Goal: Information Seeking & Learning: Learn about a topic

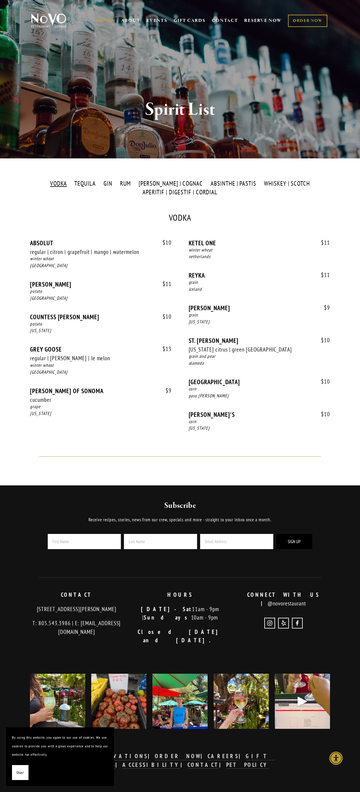
click at [68, 184] on label "VODKA" at bounding box center [58, 183] width 23 height 9
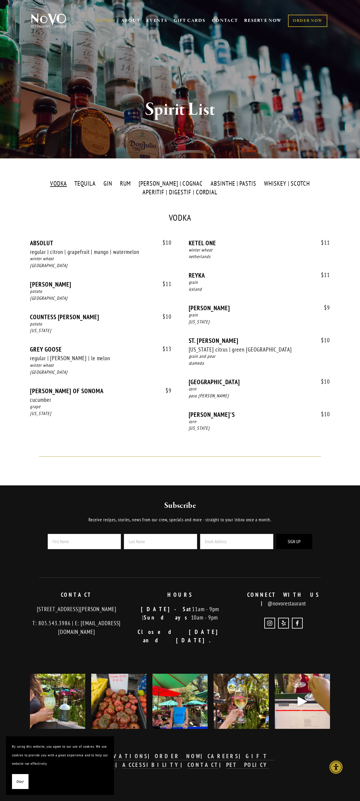
click at [95, 184] on label "TEQUILA" at bounding box center [85, 183] width 28 height 9
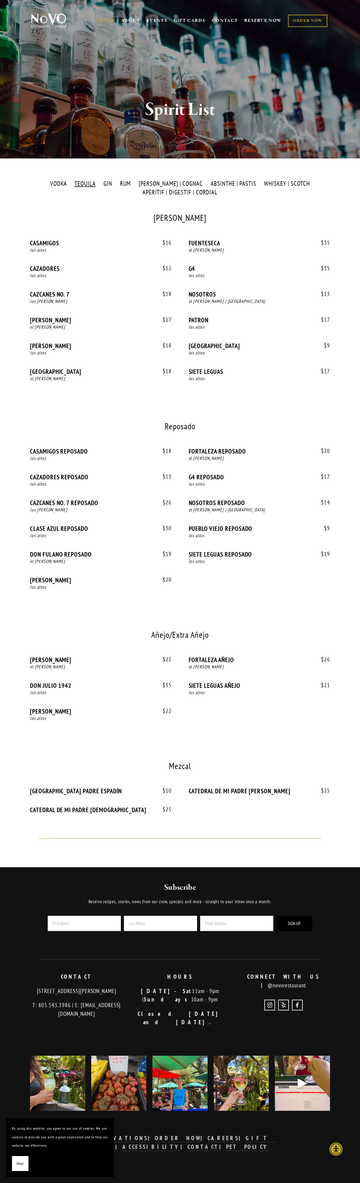
click at [115, 184] on label "GIN" at bounding box center [107, 183] width 15 height 9
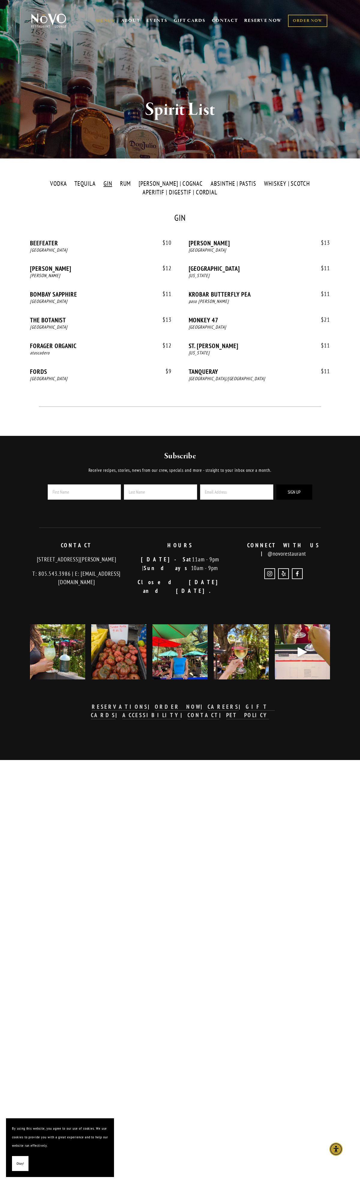
click at [134, 184] on label "RUM" at bounding box center [125, 183] width 17 height 9
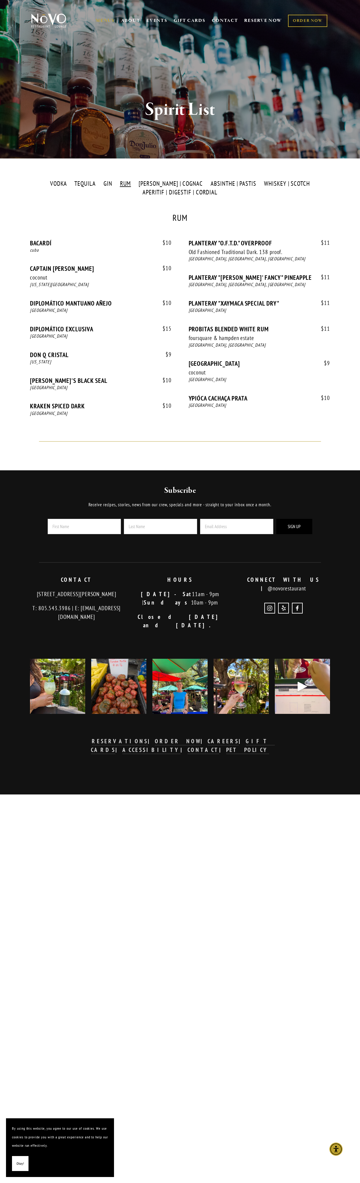
click at [170, 184] on label "[PERSON_NAME] | COGNAC" at bounding box center [170, 183] width 70 height 9
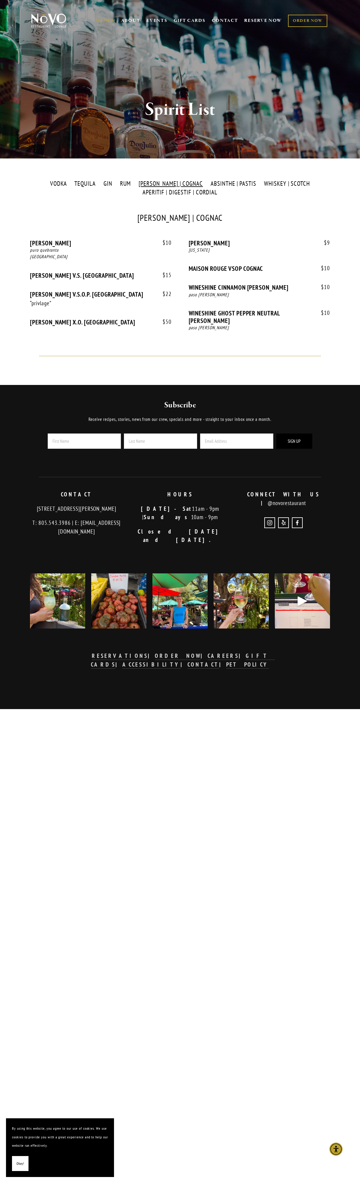
click at [223, 184] on label "ABSINTHE | PASTIS" at bounding box center [233, 183] width 52 height 9
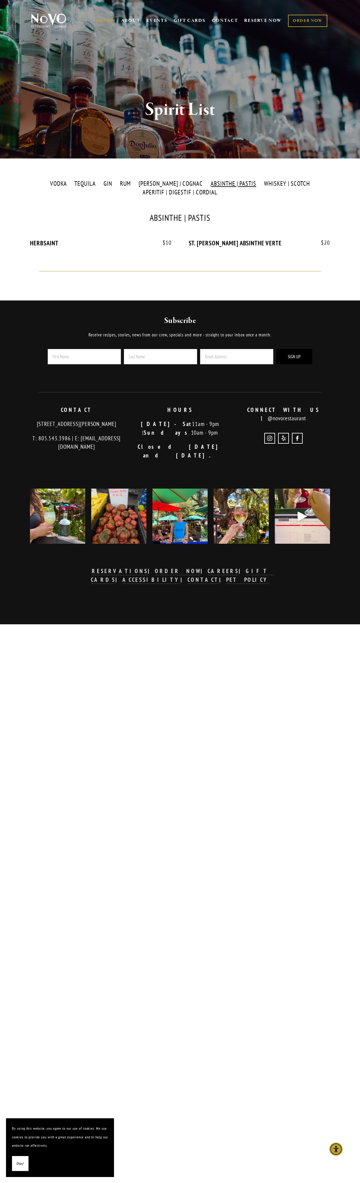
click at [277, 184] on label "WHISKEY | SCOTCH" at bounding box center [287, 183] width 52 height 9
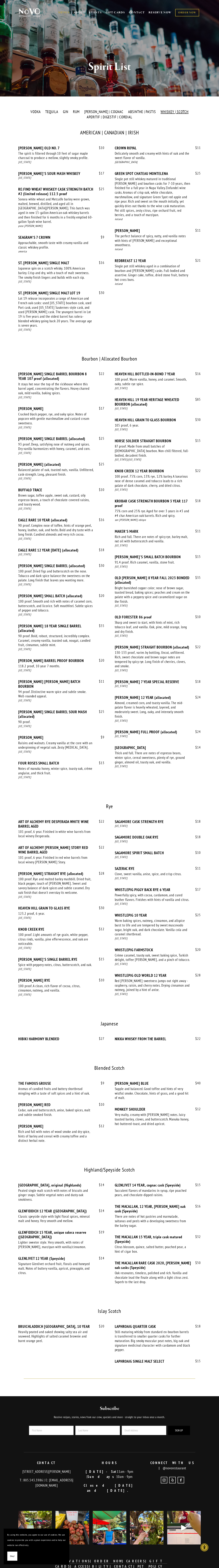
click at [109, 117] on label "APERITIF | DIGESTIF | CORDIAL" at bounding box center [109, 117] width 49 height 5
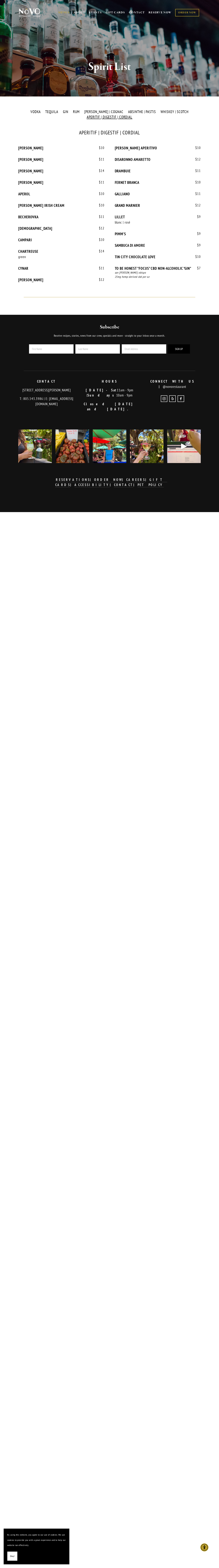
click at [41, 112] on label "VODKA" at bounding box center [35, 111] width 14 height 5
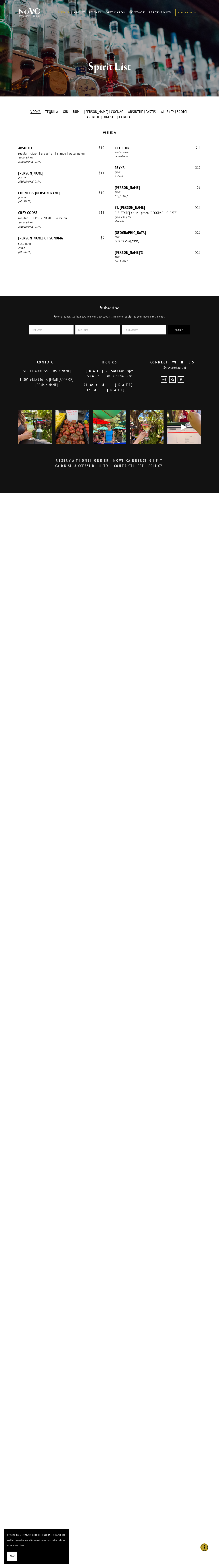
click at [58, 112] on label "TEQUILA" at bounding box center [52, 111] width 17 height 5
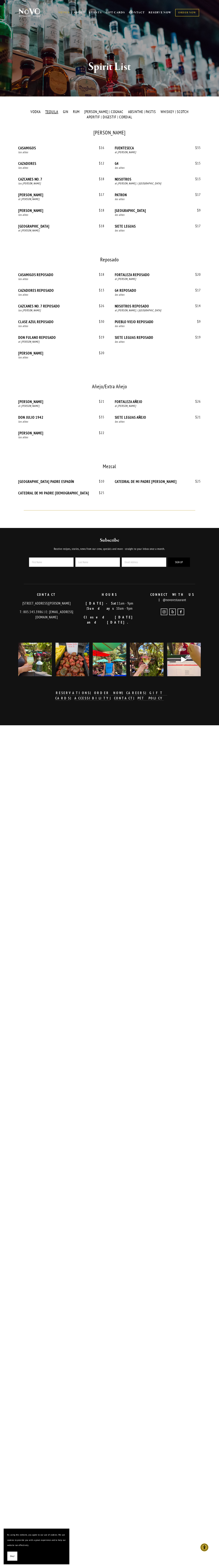
click at [70, 112] on label "GIN" at bounding box center [65, 111] width 9 height 5
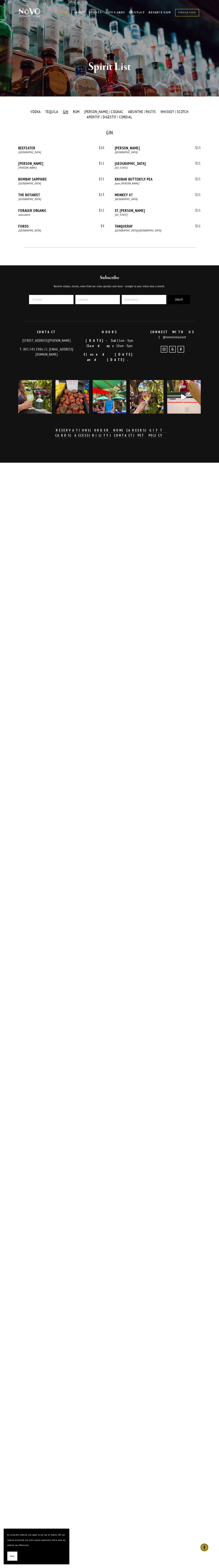
click at [82, 112] on label "RUM" at bounding box center [76, 111] width 10 height 5
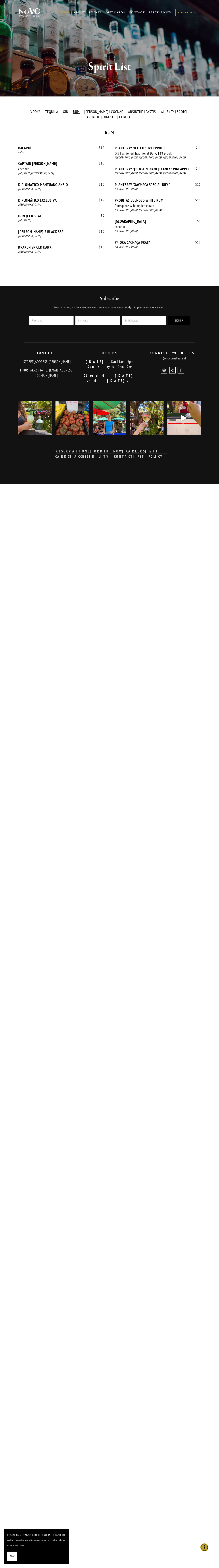
click at [103, 112] on label "[PERSON_NAME] | COGNAC" at bounding box center [103, 111] width 43 height 5
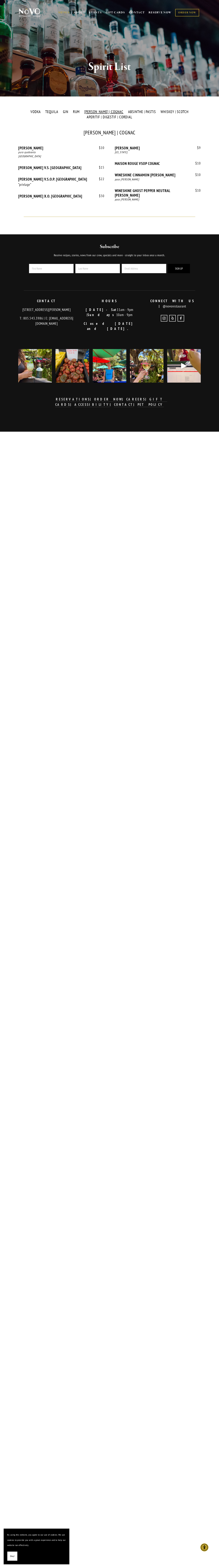
click at [136, 112] on label "ABSINTHE | PASTIS" at bounding box center [142, 111] width 32 height 5
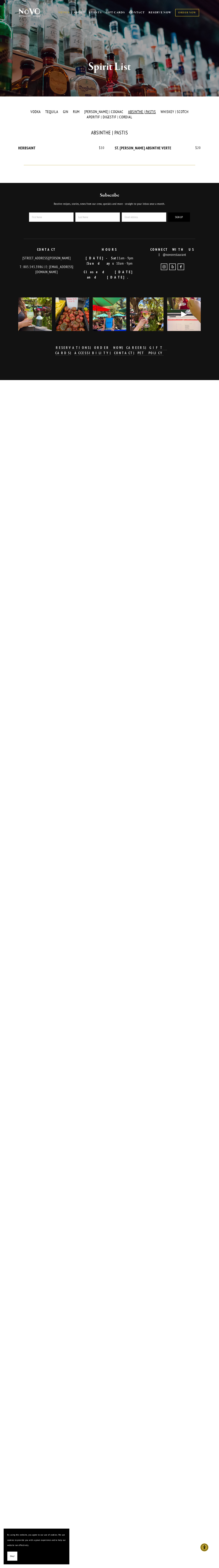
click at [169, 112] on label "WHISKEY | SCOTCH" at bounding box center [175, 111] width 32 height 5
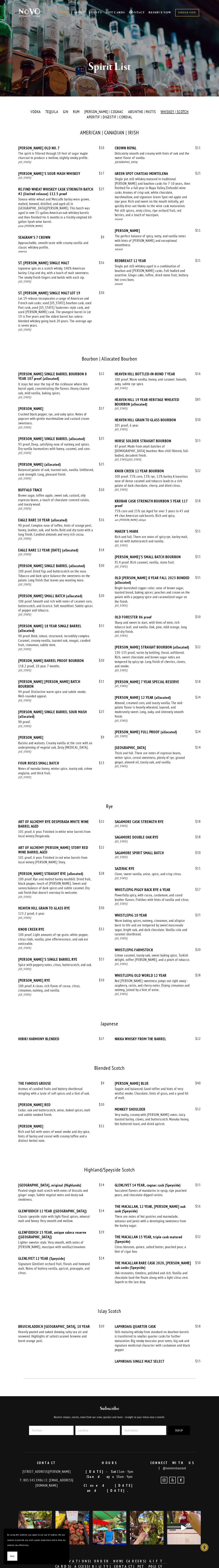
click at [109, 117] on label "APERITIF | DIGESTIF | CORDIAL" at bounding box center [109, 117] width 49 height 5
